Goal: Task Accomplishment & Management: Complete application form

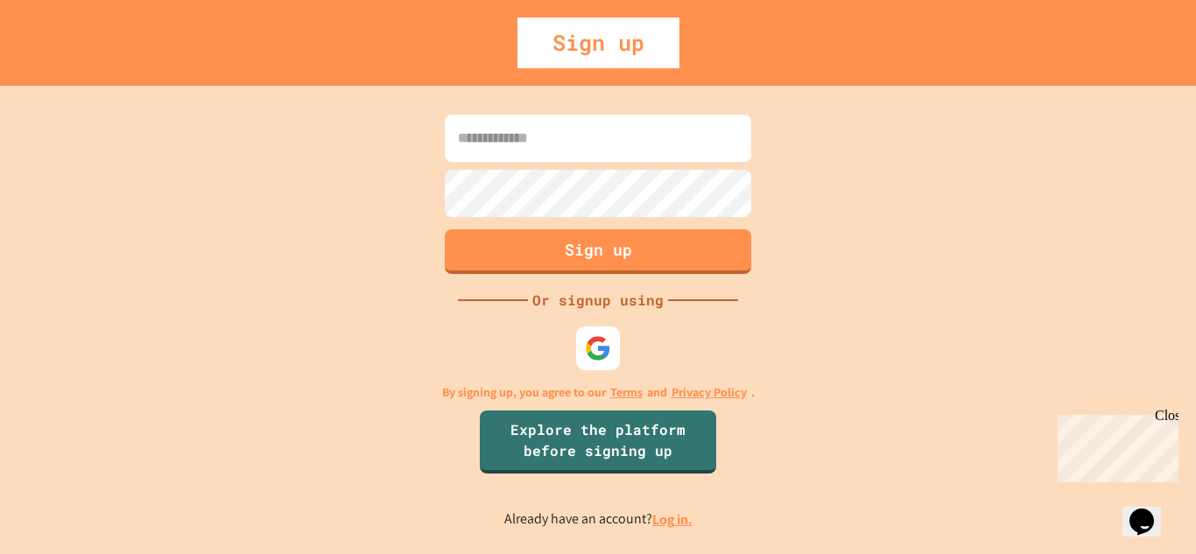
click at [732, 123] on input at bounding box center [598, 138] width 306 height 47
click at [587, 362] on div at bounding box center [598, 348] width 48 height 48
click at [592, 329] on div at bounding box center [598, 348] width 48 height 48
